Goal: Check status

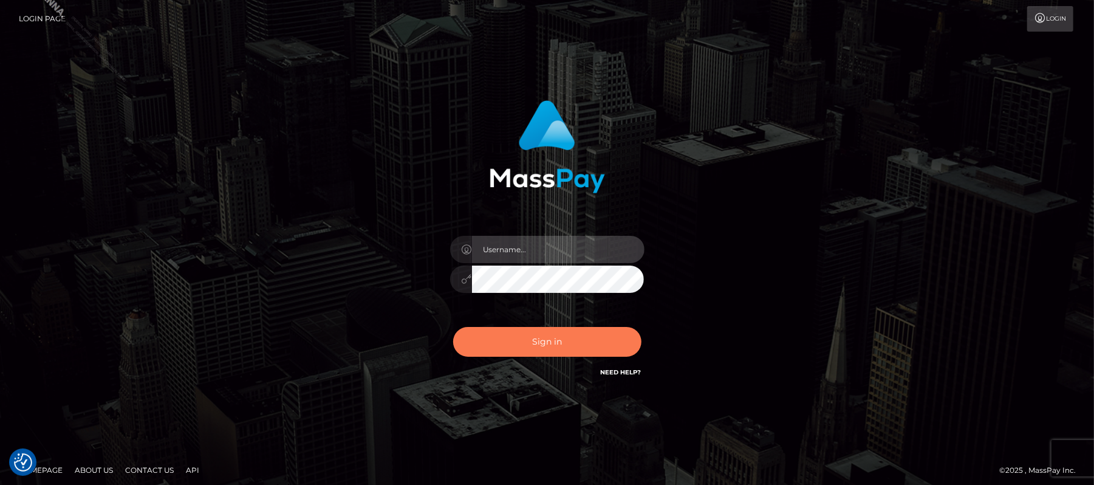
type input "Carmel.megabonanza"
click at [555, 341] on button "Sign in" at bounding box center [547, 342] width 188 height 30
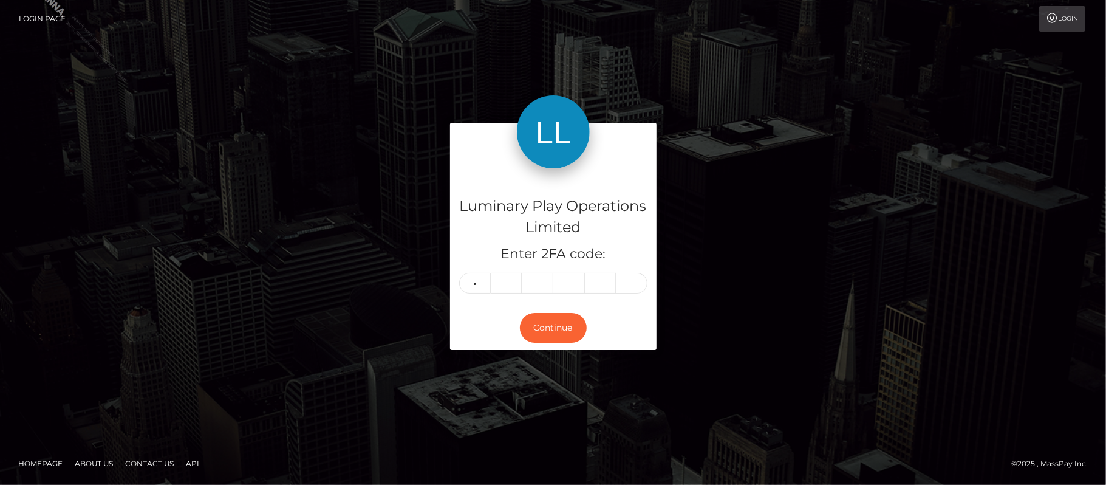
type input "7"
type input "4"
type input "3"
type input "0"
type input "3"
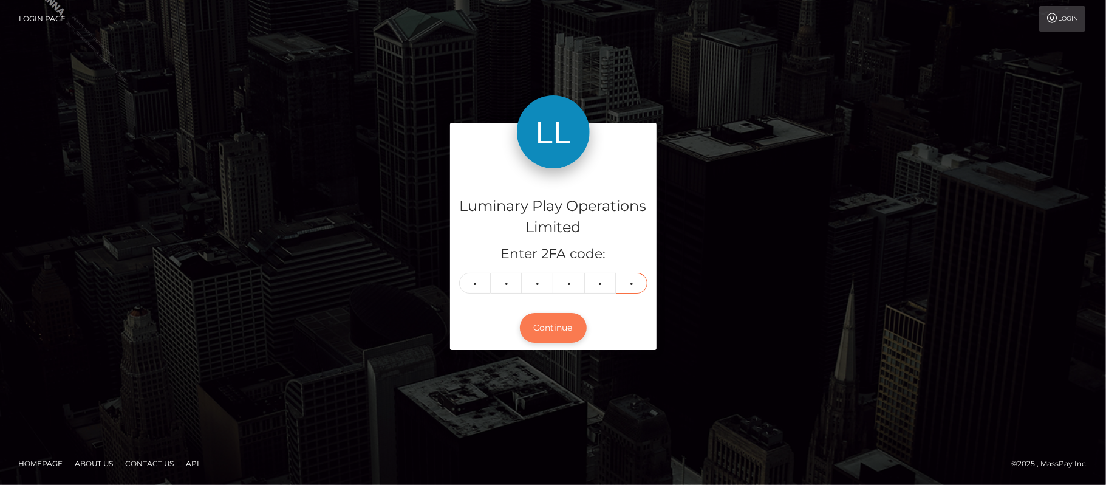
type input "0"
click at [542, 323] on button "Continue" at bounding box center [553, 328] width 67 height 30
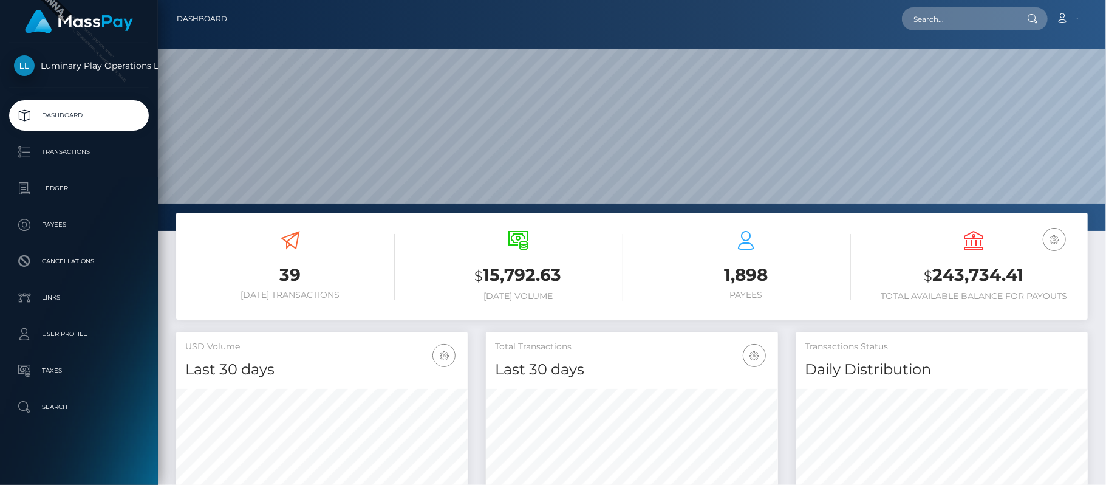
scroll to position [215, 292]
click at [989, 278] on h3 "$ 243,734.41" at bounding box center [974, 275] width 210 height 25
copy h3 "243,734.41"
